Goal: Transaction & Acquisition: Obtain resource

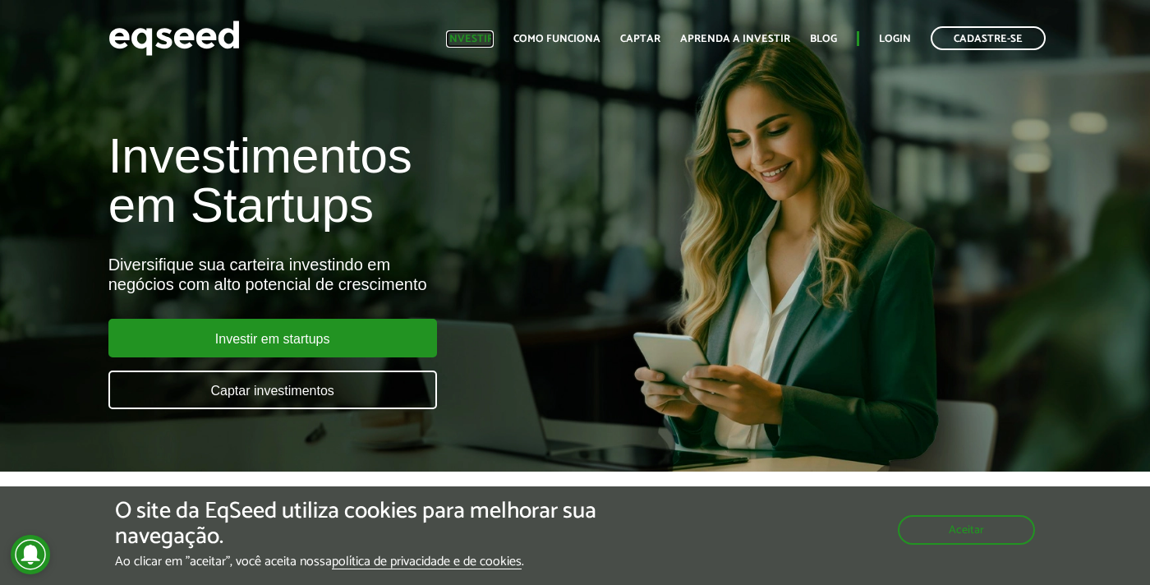
click at [487, 35] on link "Investir" at bounding box center [470, 39] width 48 height 11
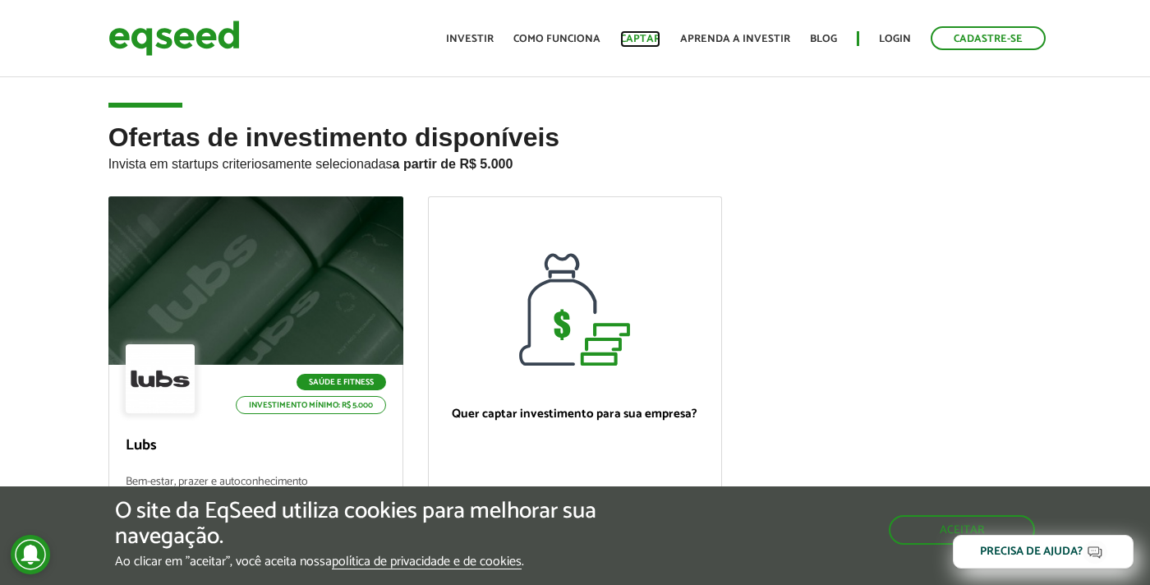
click at [642, 35] on link "Captar" at bounding box center [640, 39] width 40 height 11
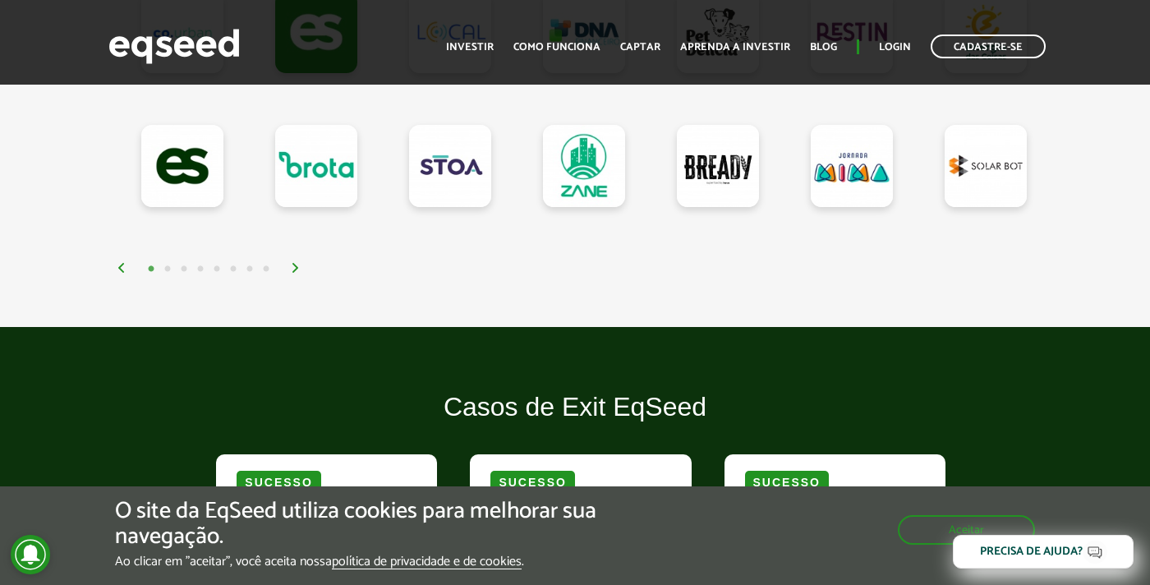
scroll to position [1730, 0]
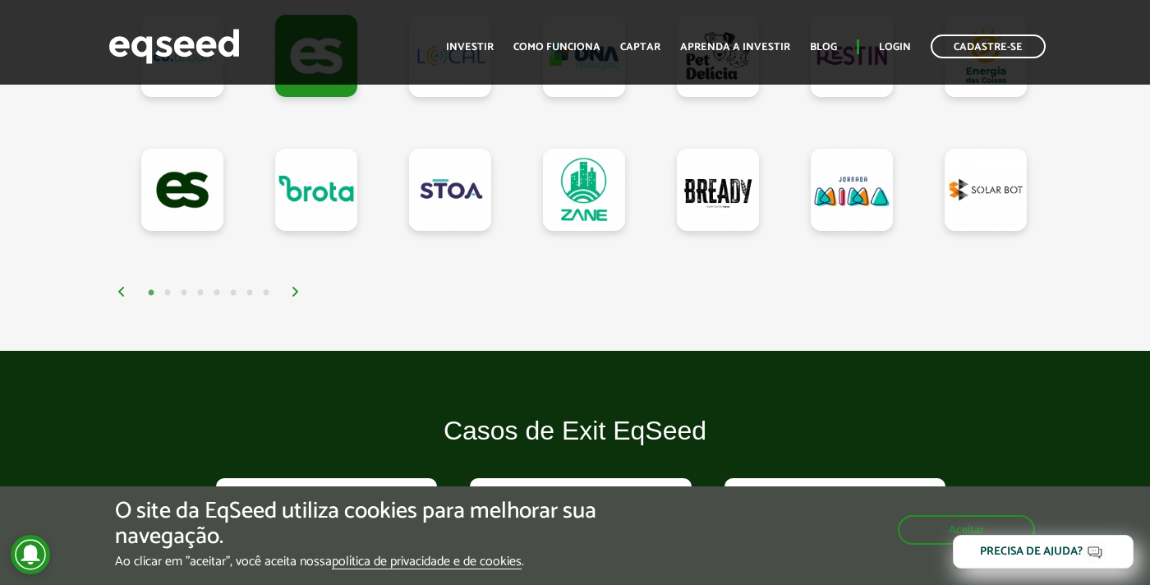
click at [286, 299] on div "1 2 3 4 5 6 7 8" at bounding box center [580, 292] width 926 height 19
click at [293, 293] on img at bounding box center [296, 292] width 10 height 10
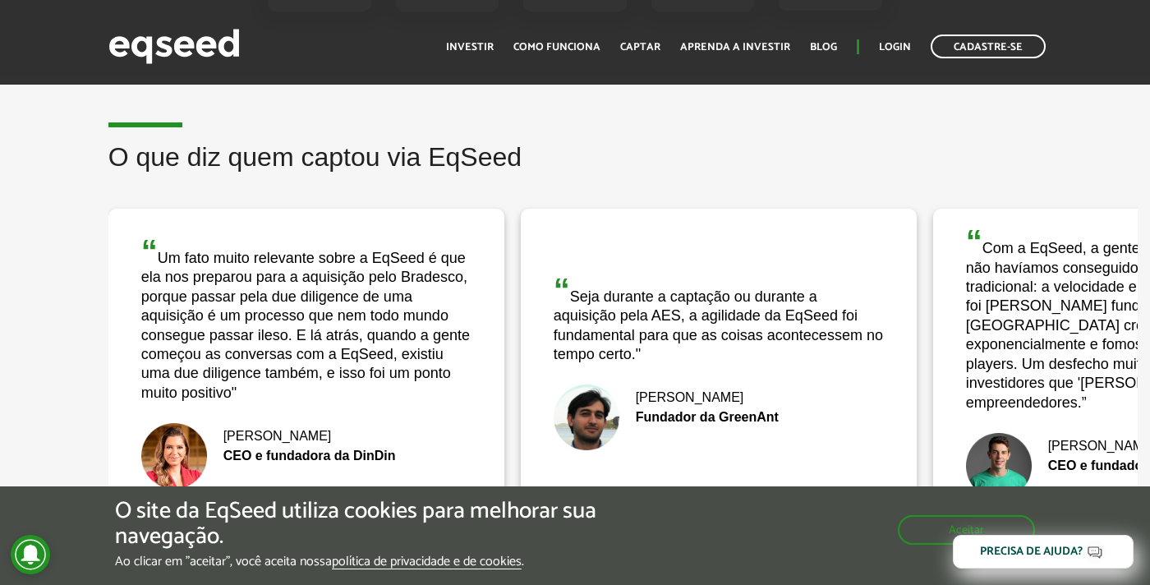
scroll to position [3106, 0]
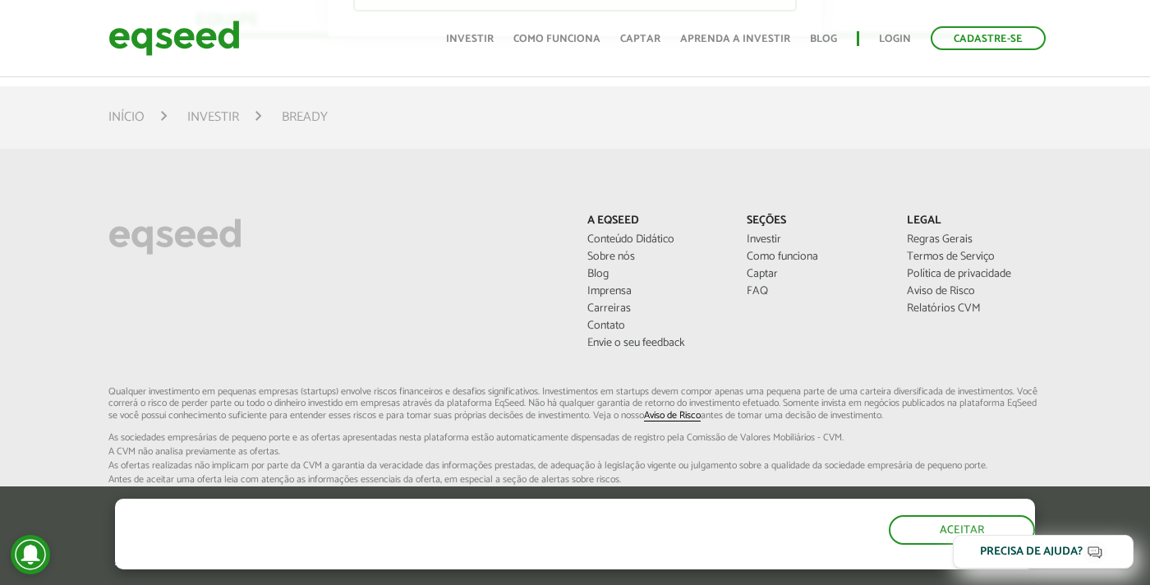
scroll to position [3504, 0]
